Goal: Transaction & Acquisition: Purchase product/service

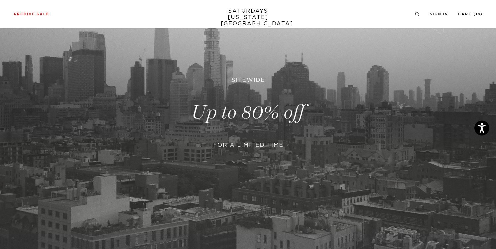
scroll to position [143, 0]
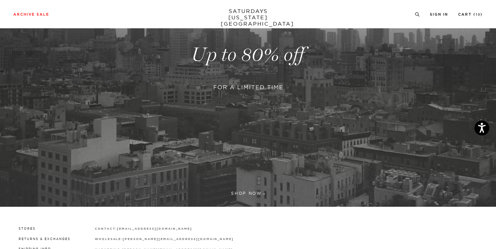
click at [250, 193] on link at bounding box center [248, 55] width 496 height 304
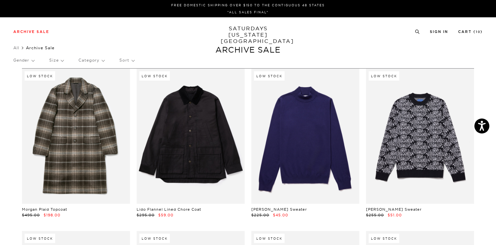
click at [59, 59] on p "Size" at bounding box center [56, 60] width 14 height 15
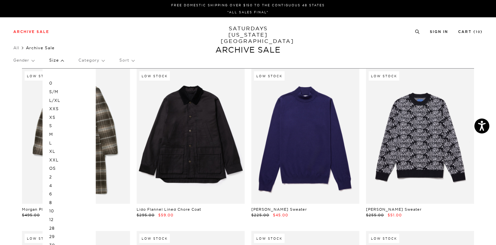
click at [32, 62] on p "Gender" at bounding box center [23, 60] width 21 height 15
click at [23, 92] on p "Unisex" at bounding box center [33, 91] width 40 height 9
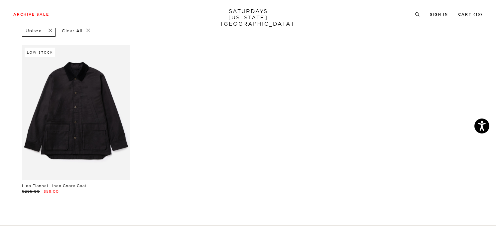
scroll to position [54, 0]
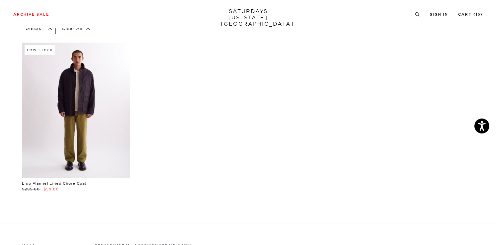
click at [102, 138] on link at bounding box center [76, 110] width 108 height 135
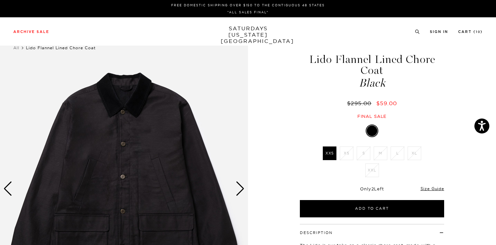
click at [239, 191] on div "Next slide" at bounding box center [240, 188] width 9 height 15
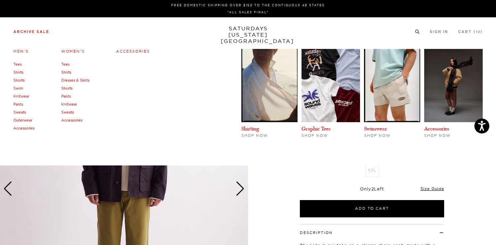
click at [19, 31] on link "Archive Sale" at bounding box center [31, 32] width 36 height 4
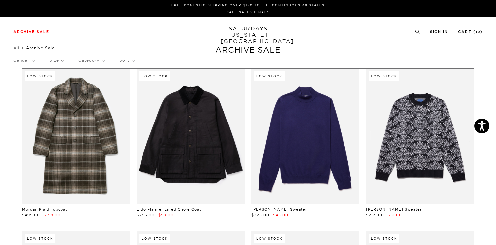
click at [30, 61] on p "Gender" at bounding box center [23, 60] width 21 height 15
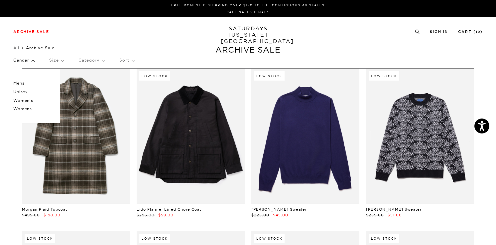
click at [24, 108] on p "Womens" at bounding box center [33, 108] width 40 height 9
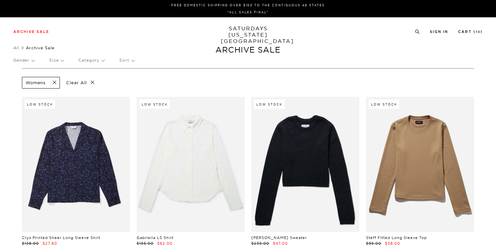
click at [62, 60] on p "Size" at bounding box center [56, 60] width 14 height 15
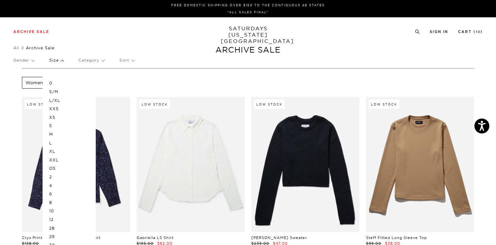
click at [51, 82] on p "0" at bounding box center [69, 83] width 40 height 9
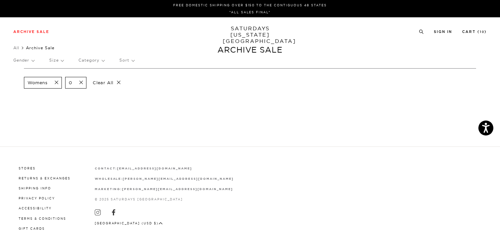
click at [59, 81] on span at bounding box center [55, 82] width 14 height 6
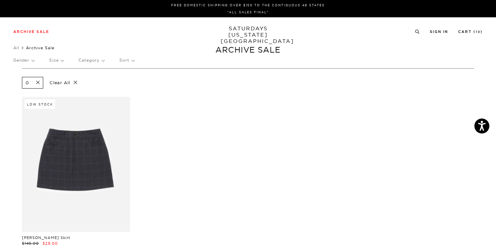
click at [54, 82] on p "Clear All" at bounding box center [64, 83] width 34 height 12
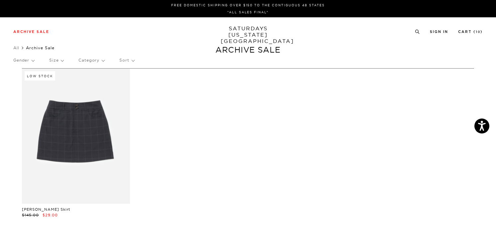
click at [53, 60] on p "Size" at bounding box center [56, 60] width 14 height 15
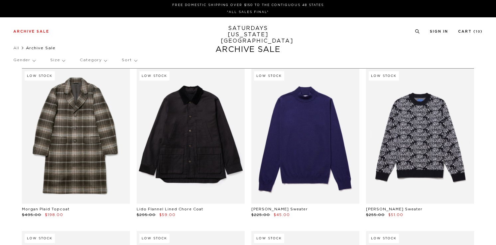
click at [55, 58] on p "Size" at bounding box center [57, 60] width 15 height 15
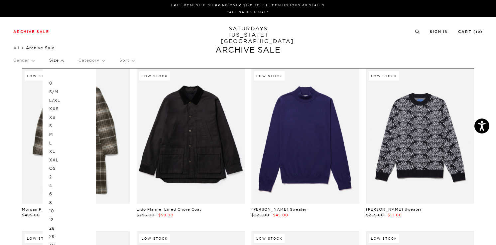
click at [58, 176] on p "2" at bounding box center [69, 177] width 40 height 9
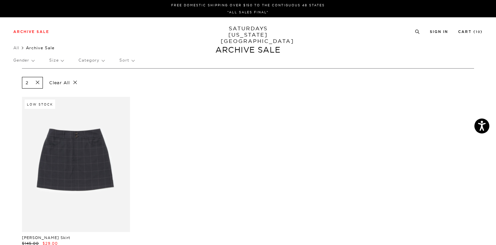
click at [38, 84] on span at bounding box center [36, 82] width 14 height 6
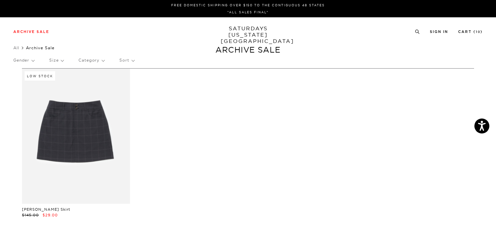
click at [49, 63] on div "Gender Size Category Sort" at bounding box center [247, 60] width 469 height 15
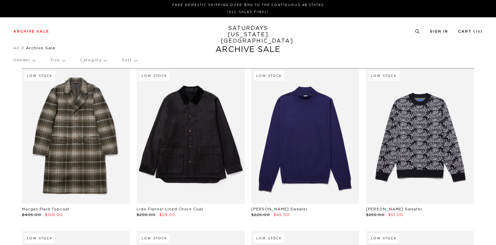
click at [54, 61] on p "Size" at bounding box center [57, 60] width 15 height 15
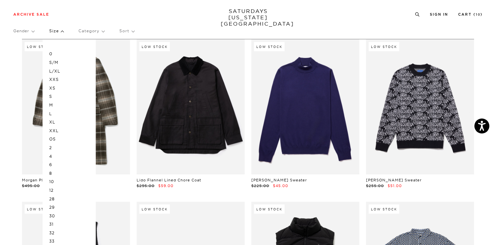
scroll to position [129, 0]
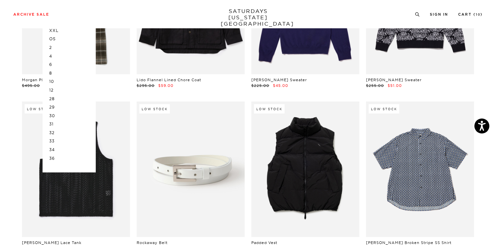
click at [51, 96] on p "28" at bounding box center [69, 98] width 40 height 9
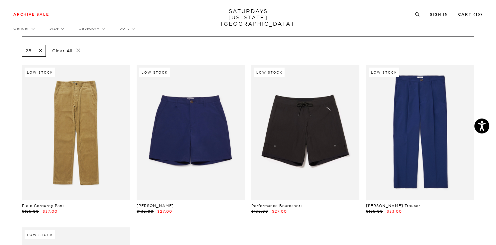
scroll to position [62, 0]
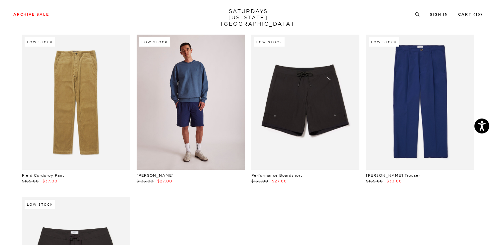
click at [167, 74] on link at bounding box center [191, 102] width 108 height 135
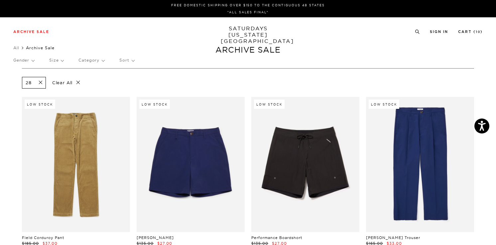
click at [42, 82] on span at bounding box center [39, 82] width 14 height 6
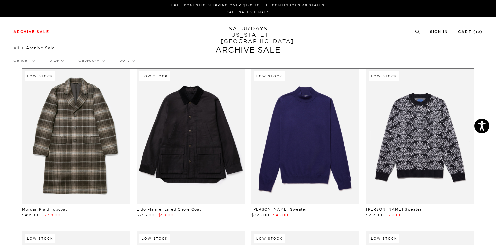
click at [86, 61] on p "Category" at bounding box center [91, 60] width 26 height 15
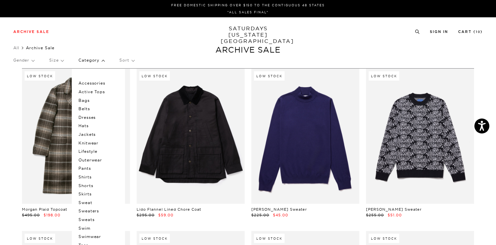
click at [51, 63] on p "Size" at bounding box center [56, 60] width 14 height 15
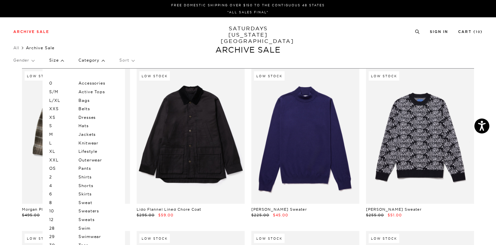
click at [180, 51] on ul "All Archive Sale" at bounding box center [247, 48] width 469 height 7
click at [205, 64] on div "Gender Size 0 S/M L/XL XXS XS S M L XL XXL OS 2 4 6 8 10 12 28 29 30 31 32 33 3…" at bounding box center [247, 62] width 469 height 18
click at [252, 28] on link "SATURDAYS NEW YORK CITY" at bounding box center [248, 34] width 55 height 19
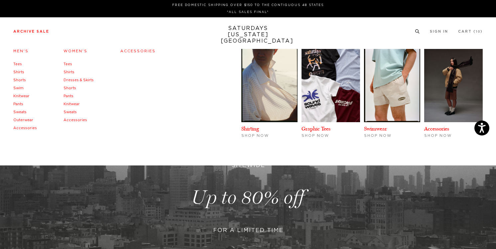
click at [29, 29] on li "Archive Sale Men's Tees Shirts Shorts Swim Knitwear Pants Sweats Outerwear" at bounding box center [31, 31] width 36 height 6
click at [28, 30] on link "Archive Sale" at bounding box center [31, 32] width 36 height 4
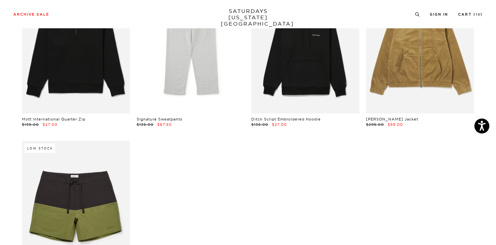
scroll to position [9430, 0]
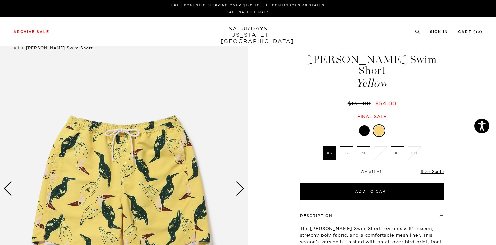
click at [367, 125] on div at bounding box center [364, 130] width 11 height 11
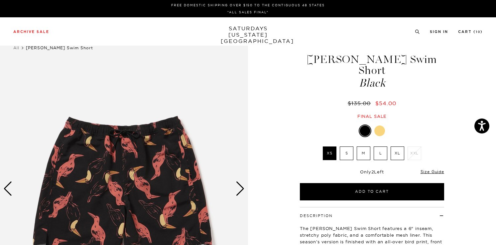
click at [379, 125] on div at bounding box center [379, 130] width 11 height 11
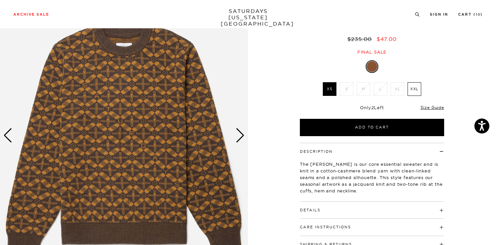
scroll to position [55, 0]
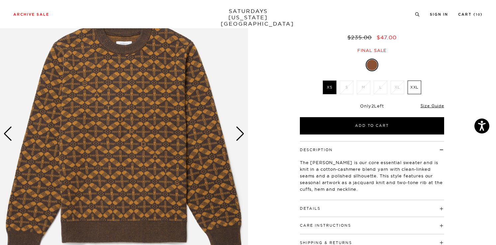
click at [242, 131] on div "Next slide" at bounding box center [240, 133] width 9 height 15
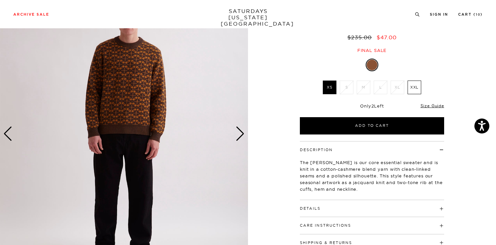
click at [242, 132] on div "Next slide" at bounding box center [240, 133] width 9 height 15
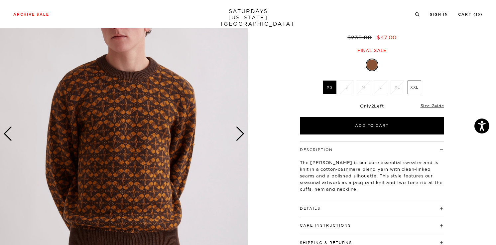
click at [242, 132] on div "Next slide" at bounding box center [240, 133] width 9 height 15
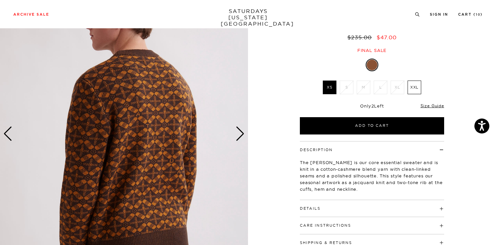
click at [242, 132] on div "Next slide" at bounding box center [240, 133] width 9 height 15
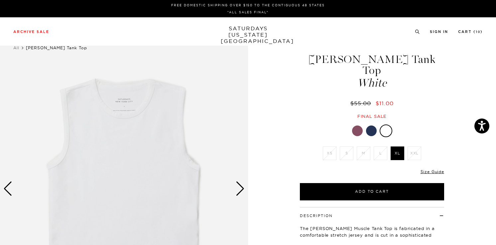
click at [371, 125] on div at bounding box center [371, 130] width 11 height 11
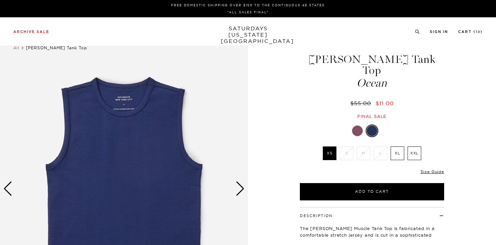
click at [354, 125] on div at bounding box center [357, 130] width 11 height 11
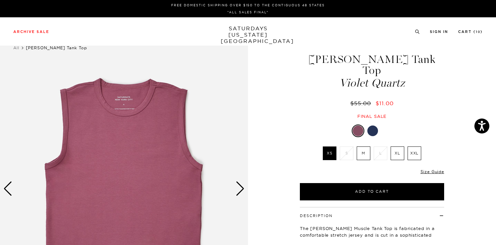
click at [374, 125] on div at bounding box center [372, 130] width 11 height 11
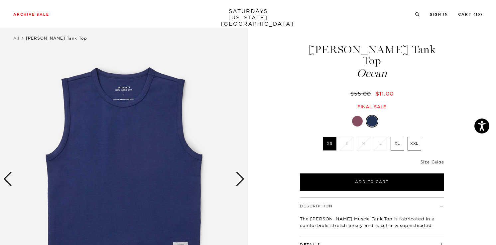
scroll to position [10, 0]
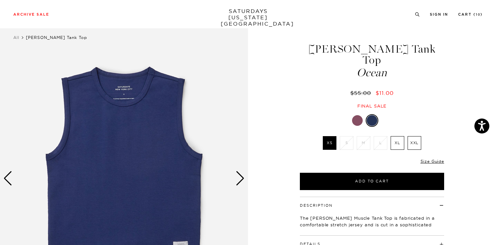
click at [235, 177] on img at bounding box center [124, 178] width 248 height 310
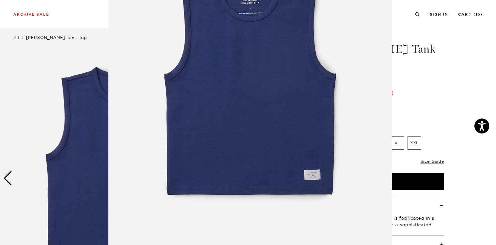
scroll to position [70, 0]
click at [476, 190] on figure at bounding box center [248, 122] width 496 height 245
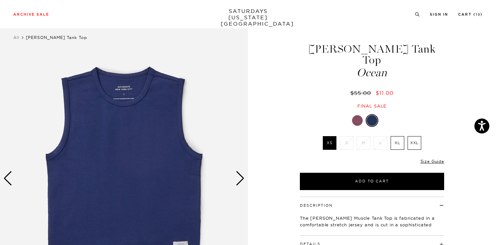
click at [354, 115] on div at bounding box center [357, 120] width 11 height 11
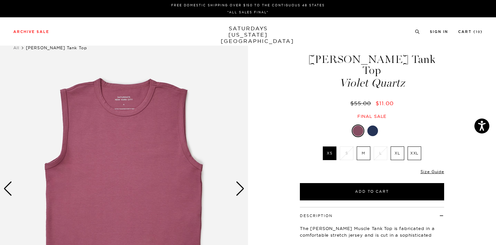
click at [386, 125] on div at bounding box center [386, 130] width 11 height 11
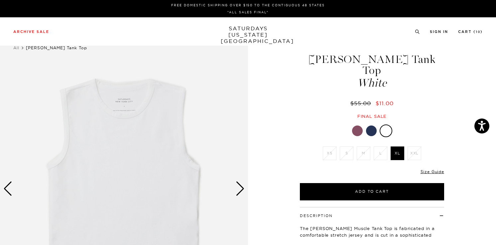
click at [238, 185] on div "Next slide" at bounding box center [240, 188] width 9 height 15
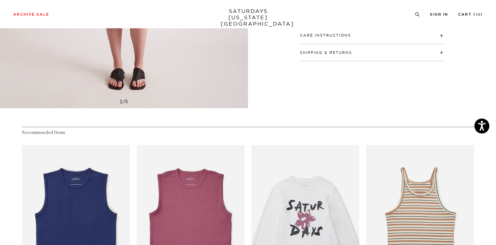
scroll to position [103, 0]
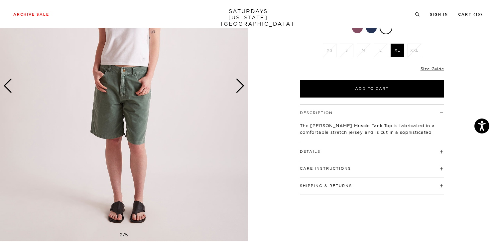
click at [236, 90] on div "Next slide" at bounding box center [240, 85] width 9 height 15
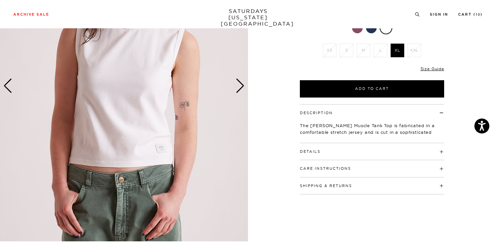
click at [236, 90] on div "Next slide" at bounding box center [240, 85] width 9 height 15
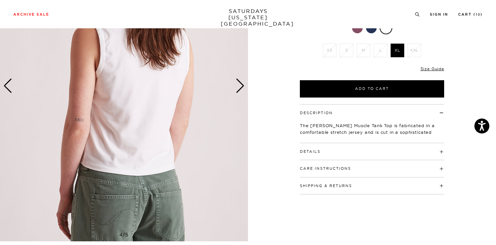
click at [236, 90] on div "Next slide" at bounding box center [240, 85] width 9 height 15
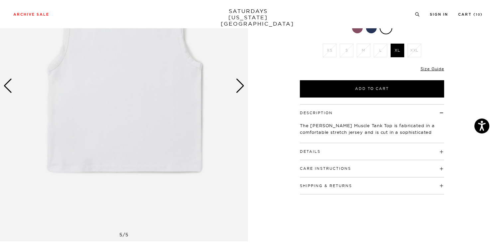
click at [236, 90] on div "Next slide" at bounding box center [240, 85] width 9 height 15
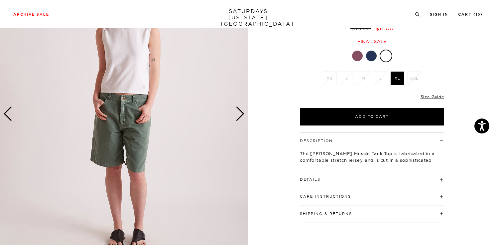
scroll to position [12, 0]
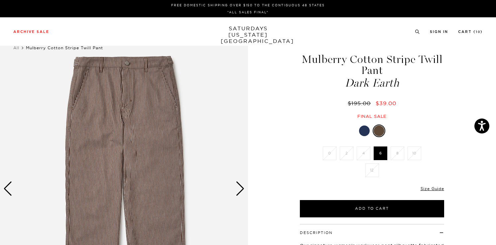
click at [359, 132] on div at bounding box center [364, 130] width 11 height 11
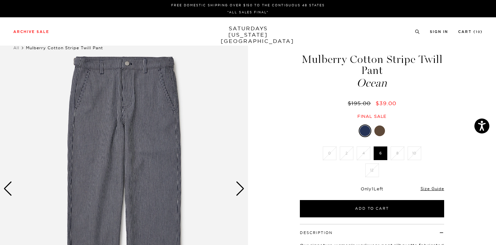
click at [379, 131] on div at bounding box center [379, 130] width 11 height 11
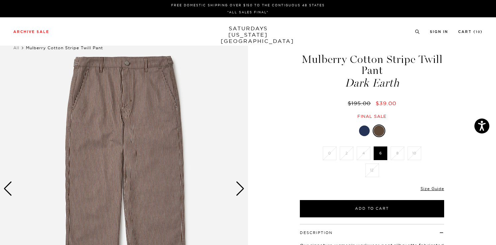
click at [242, 190] on div "Next slide" at bounding box center [240, 188] width 9 height 15
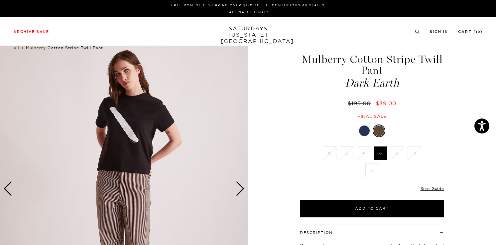
click at [242, 190] on div "Next slide" at bounding box center [240, 188] width 9 height 15
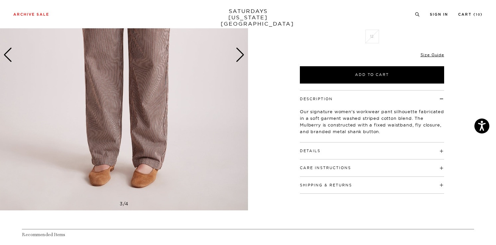
scroll to position [64, 0]
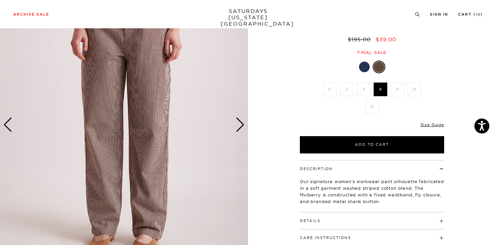
click at [237, 117] on div "Next slide" at bounding box center [240, 124] width 9 height 15
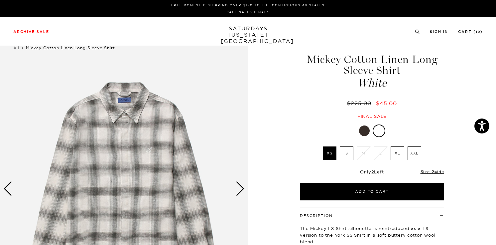
click at [365, 131] on div at bounding box center [364, 130] width 11 height 11
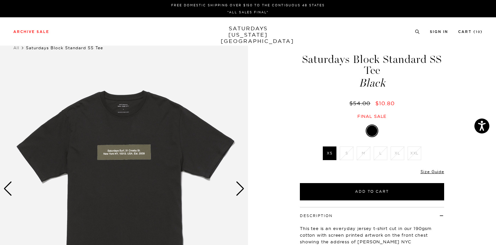
click at [242, 191] on div "Next slide" at bounding box center [240, 188] width 9 height 15
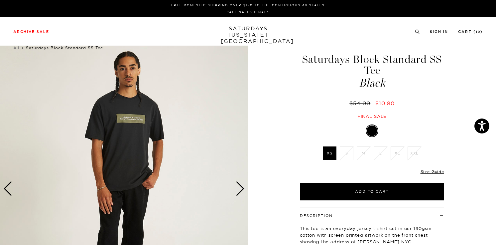
click at [242, 191] on div "Next slide" at bounding box center [240, 188] width 9 height 15
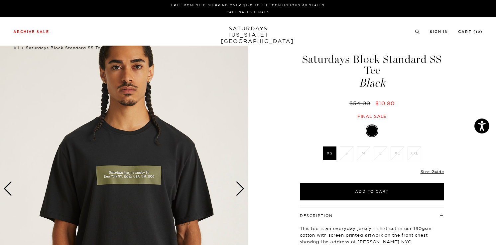
click at [242, 191] on div "Next slide" at bounding box center [240, 188] width 9 height 15
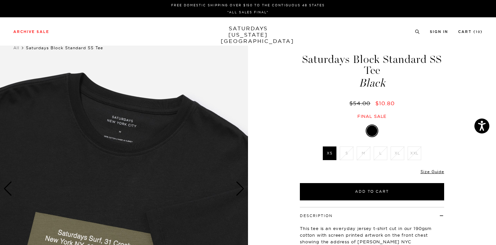
click at [242, 191] on div "Next slide" at bounding box center [240, 188] width 9 height 15
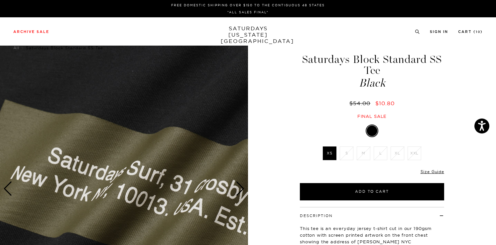
click at [242, 191] on div "Next slide" at bounding box center [240, 188] width 9 height 15
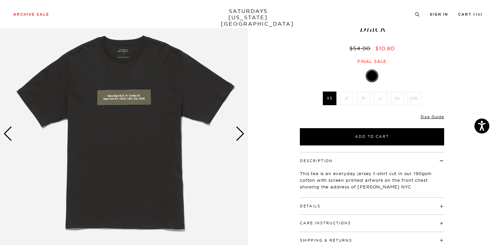
scroll to position [60, 0]
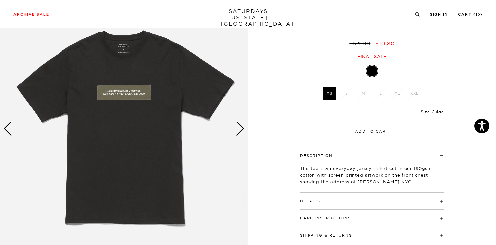
click at [332, 131] on button "Add to Cart" at bounding box center [372, 131] width 144 height 17
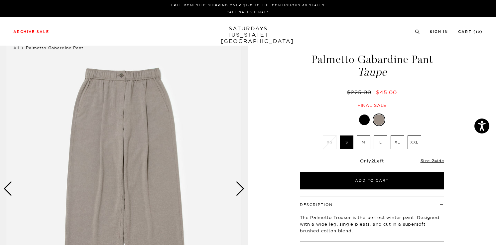
click at [367, 121] on div at bounding box center [364, 119] width 11 height 11
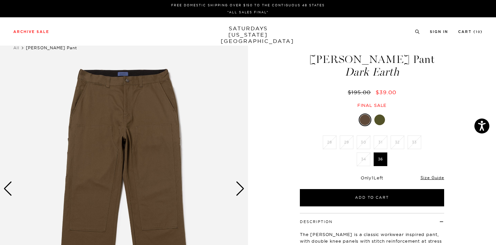
click at [381, 122] on div at bounding box center [379, 119] width 11 height 11
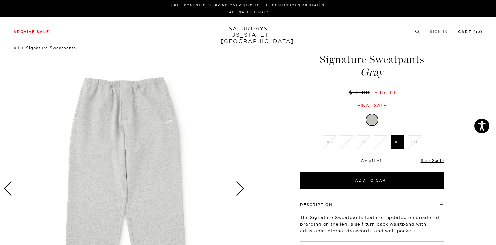
click at [460, 32] on link "Cart ( 10 )" at bounding box center [470, 32] width 25 height 4
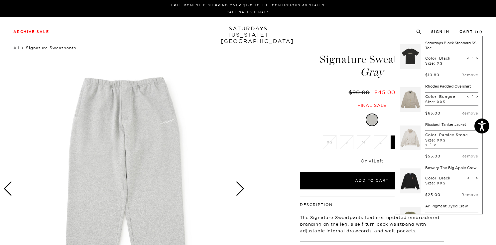
click at [233, 35] on link "SATURDAYS NEW YORK CITY" at bounding box center [248, 34] width 55 height 19
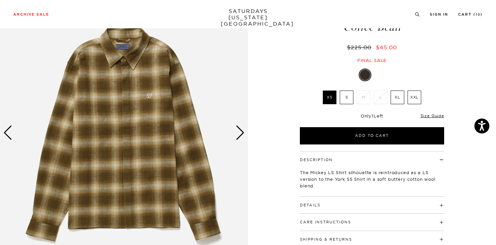
scroll to position [59, 0]
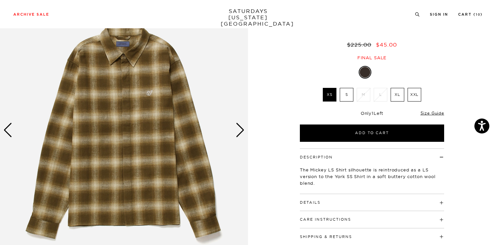
click at [380, 74] on div at bounding box center [379, 72] width 11 height 11
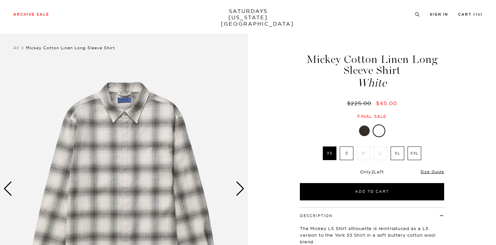
scroll to position [62, 0]
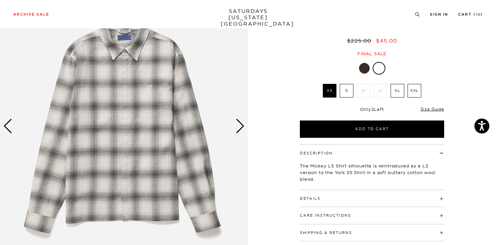
click at [339, 194] on h4 "Details" at bounding box center [372, 195] width 144 height 11
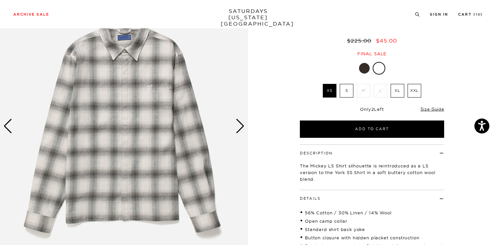
click at [241, 124] on div "Next slide" at bounding box center [240, 126] width 9 height 15
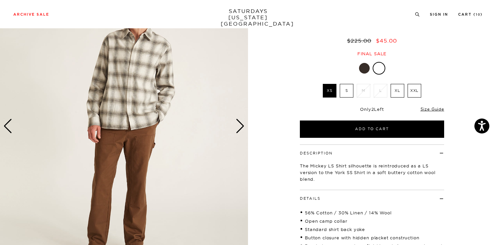
click at [241, 124] on div "Next slide" at bounding box center [240, 126] width 9 height 15
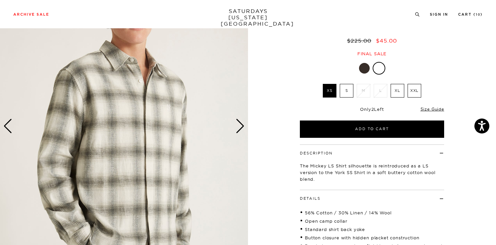
click at [241, 124] on div "Next slide" at bounding box center [240, 126] width 9 height 15
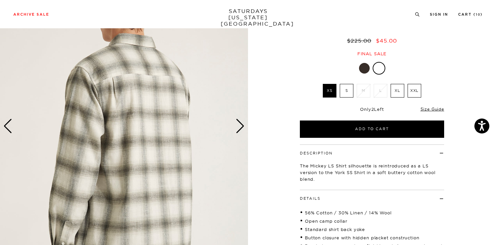
click at [241, 124] on div "Next slide" at bounding box center [240, 126] width 9 height 15
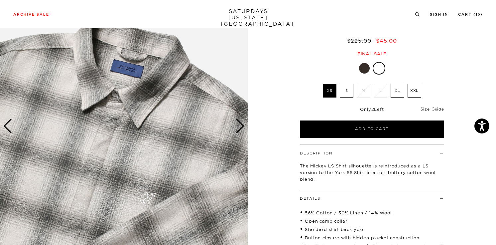
click at [241, 124] on div "Next slide" at bounding box center [240, 126] width 9 height 15
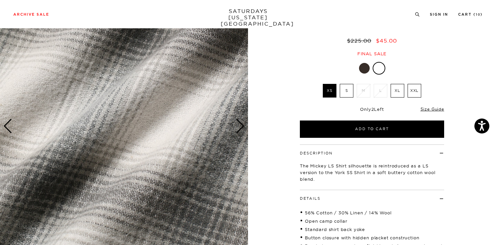
click at [241, 124] on div "Next slide" at bounding box center [240, 126] width 9 height 15
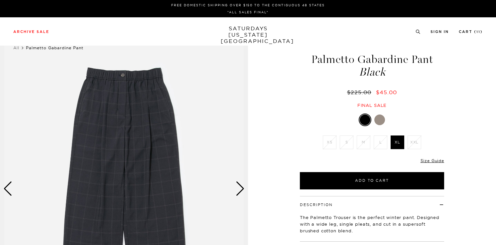
click at [385, 121] on div at bounding box center [372, 119] width 144 height 13
click at [381, 121] on div at bounding box center [379, 119] width 11 height 11
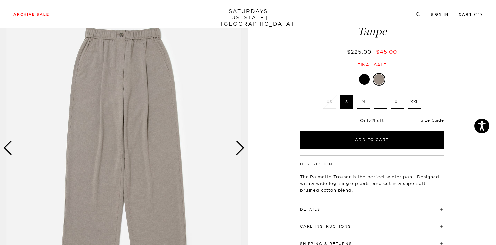
scroll to position [15, 0]
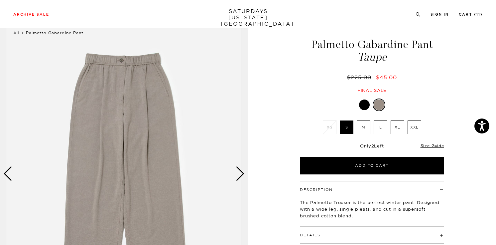
click at [239, 181] on img at bounding box center [124, 174] width 248 height 310
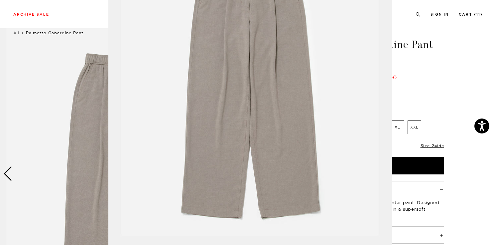
scroll to position [0, 0]
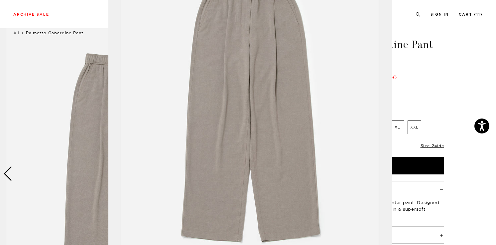
click at [445, 231] on figure at bounding box center [248, 122] width 496 height 245
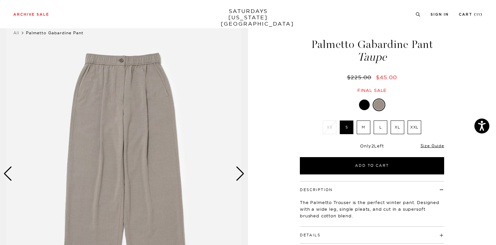
click at [240, 172] on div "Next slide" at bounding box center [240, 173] width 9 height 15
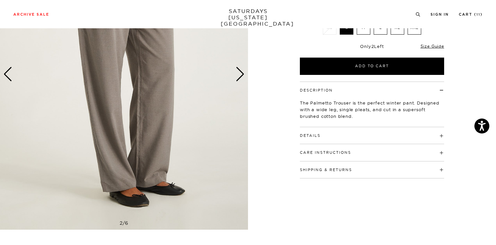
scroll to position [17, 0]
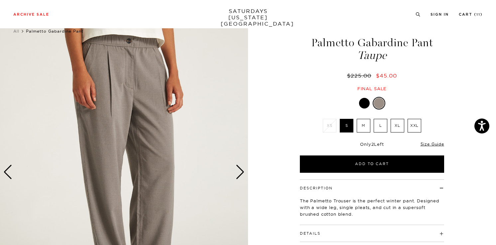
click at [240, 168] on div "Next slide" at bounding box center [240, 172] width 9 height 15
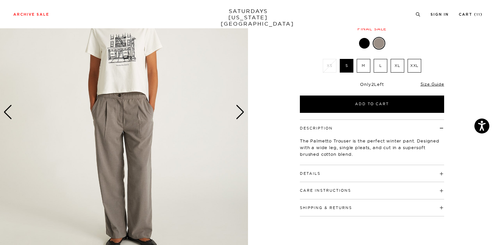
scroll to position [77, 0]
click at [239, 111] on div "Next slide" at bounding box center [240, 111] width 9 height 15
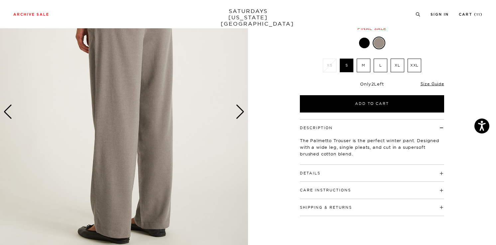
click at [239, 111] on div "Next slide" at bounding box center [240, 111] width 9 height 15
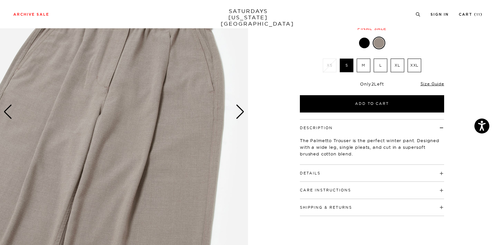
click at [239, 111] on div "Next slide" at bounding box center [240, 111] width 9 height 15
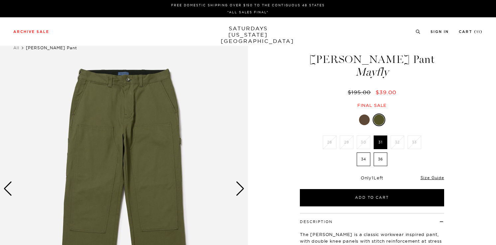
click at [363, 122] on div at bounding box center [364, 119] width 11 height 11
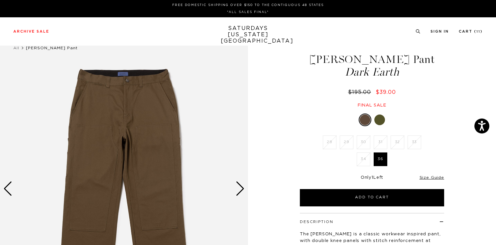
click at [241, 187] on div "Next slide" at bounding box center [240, 188] width 9 height 15
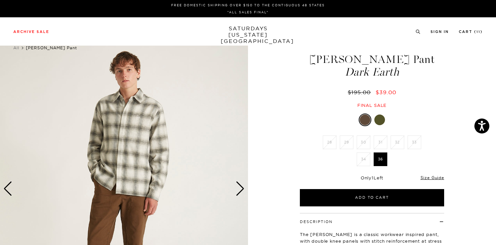
click at [241, 187] on div "Next slide" at bounding box center [240, 188] width 9 height 15
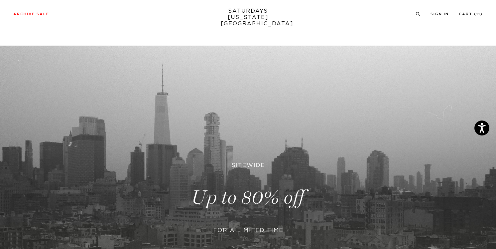
scroll to position [203, 0]
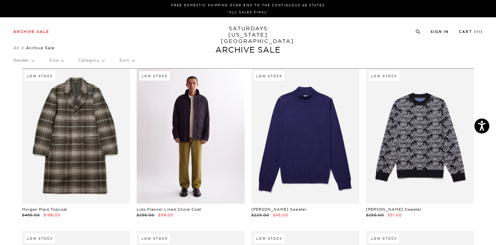
scroll to position [144, 0]
